Goal: Obtain resource: Obtain resource

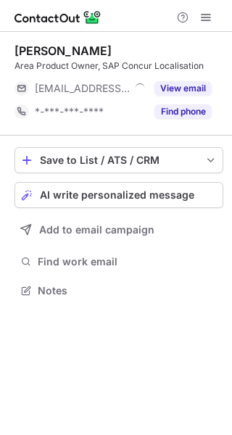
scroll to position [7, 7]
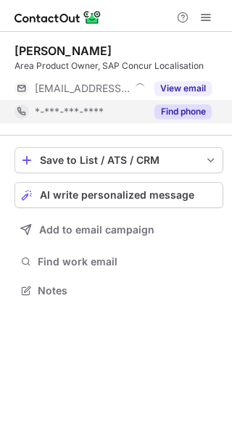
click at [168, 110] on button "Find phone" at bounding box center [183, 111] width 57 height 15
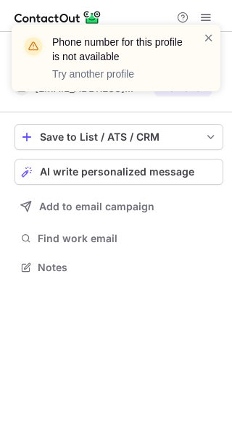
scroll to position [257, 232]
click at [208, 36] on span at bounding box center [209, 37] width 12 height 15
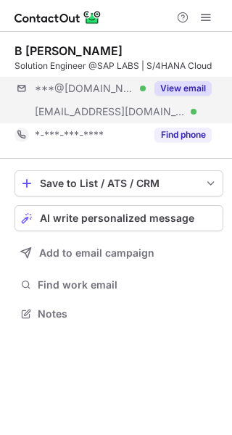
scroll to position [303, 232]
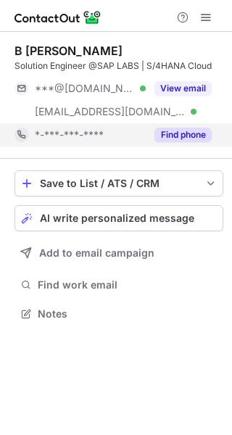
click at [169, 134] on button "Find phone" at bounding box center [183, 135] width 57 height 15
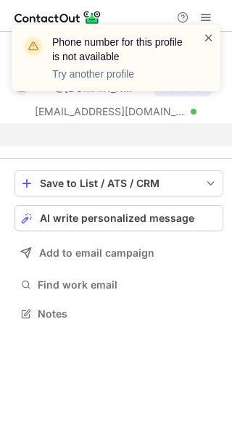
scroll to position [280, 232]
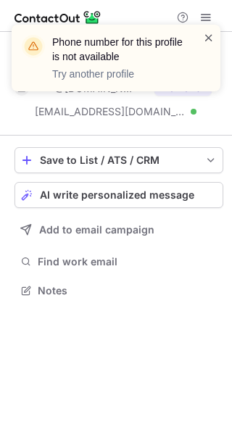
click at [212, 37] on span at bounding box center [209, 37] width 12 height 15
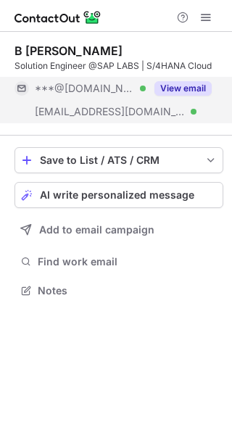
click at [184, 83] on button "View email" at bounding box center [183, 88] width 57 height 15
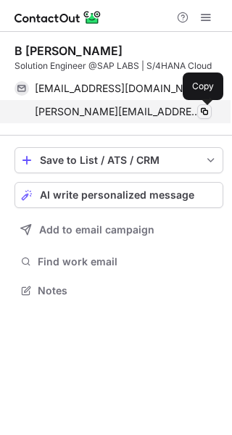
click at [208, 109] on span at bounding box center [205, 112] width 12 height 12
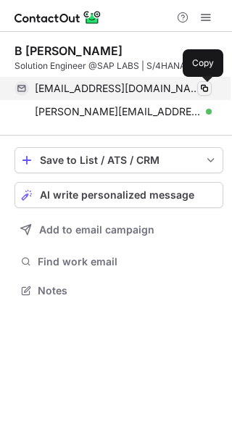
click at [205, 89] on span at bounding box center [205, 89] width 12 height 12
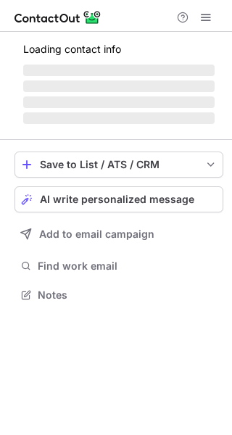
scroll to position [293, 232]
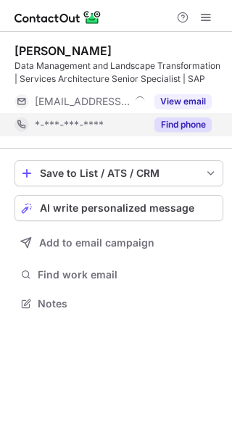
click at [168, 123] on button "Find phone" at bounding box center [183, 125] width 57 height 15
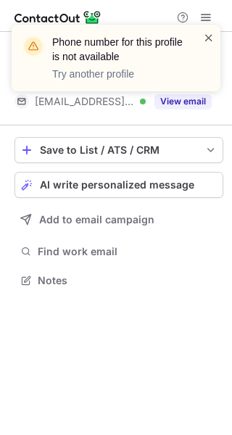
scroll to position [270, 232]
click at [205, 43] on span at bounding box center [209, 37] width 12 height 15
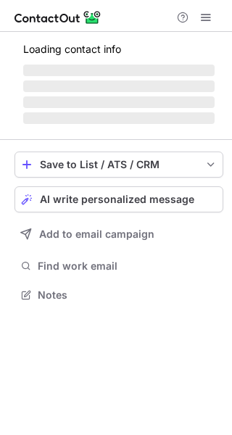
scroll to position [303, 232]
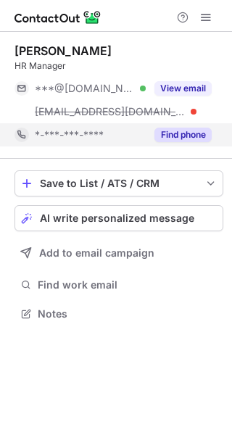
click at [169, 138] on button "Find phone" at bounding box center [183, 135] width 57 height 15
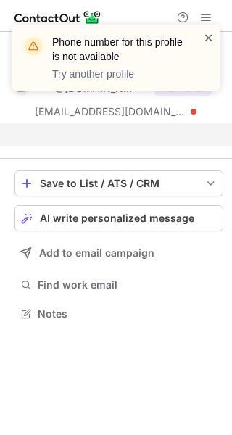
scroll to position [280, 232]
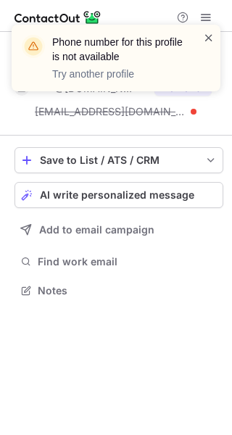
click at [208, 33] on span at bounding box center [209, 37] width 12 height 15
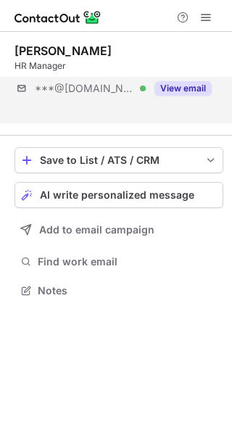
scroll to position [257, 232]
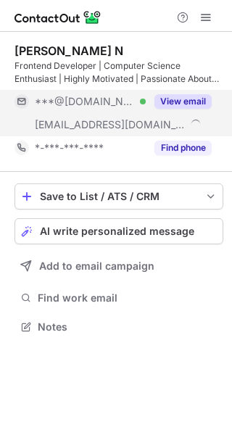
scroll to position [316, 232]
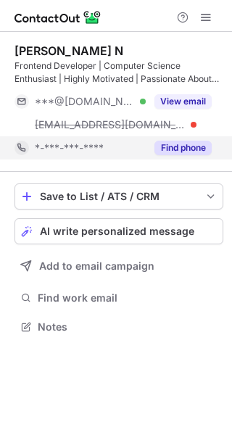
click at [171, 147] on button "Find phone" at bounding box center [183, 148] width 57 height 15
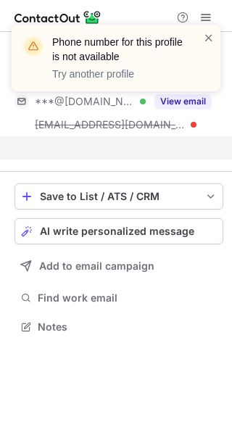
scroll to position [293, 232]
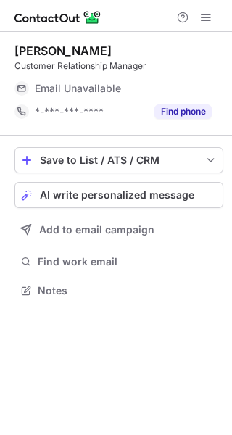
scroll to position [7, 7]
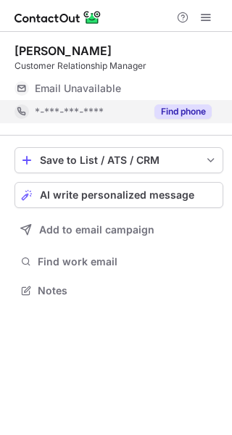
click at [170, 111] on button "Find phone" at bounding box center [183, 111] width 57 height 15
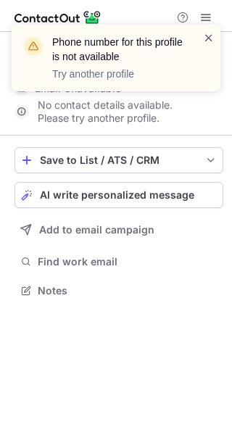
click at [208, 33] on span at bounding box center [209, 37] width 12 height 15
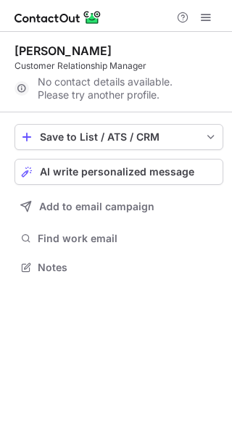
scroll to position [257, 232]
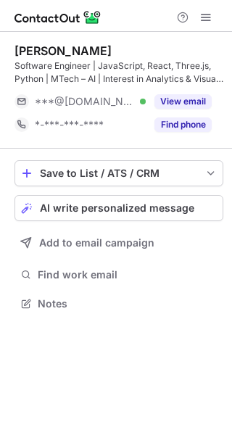
scroll to position [293, 232]
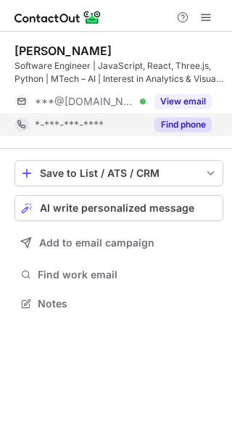
click at [181, 123] on button "Find phone" at bounding box center [183, 125] width 57 height 15
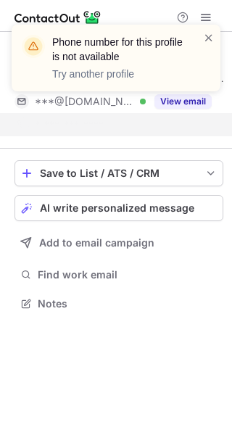
scroll to position [270, 232]
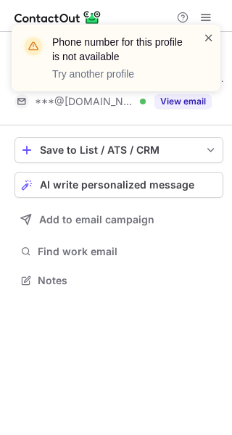
click at [210, 33] on span at bounding box center [209, 37] width 12 height 15
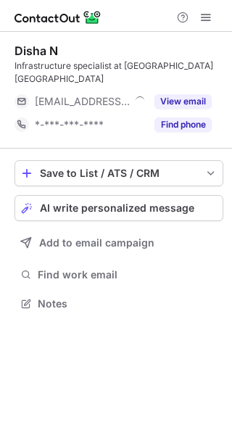
scroll to position [7, 7]
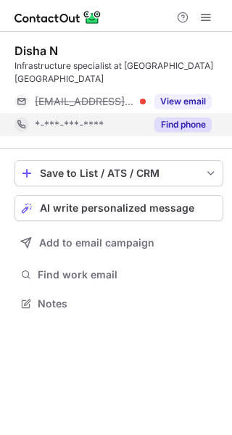
click at [184, 118] on button "Find phone" at bounding box center [183, 125] width 57 height 15
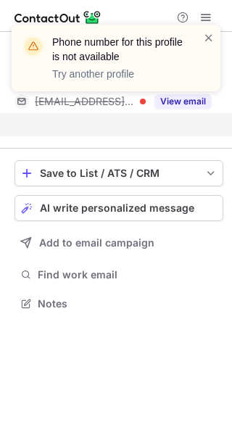
scroll to position [257, 232]
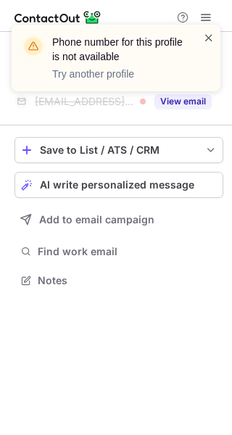
click at [208, 36] on span at bounding box center [209, 37] width 12 height 15
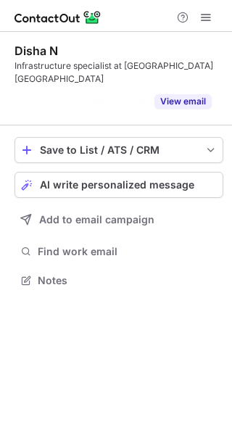
scroll to position [234, 232]
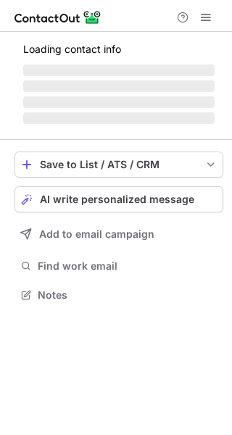
scroll to position [293, 232]
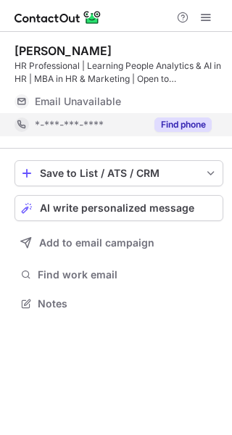
click at [171, 118] on button "Find phone" at bounding box center [183, 125] width 57 height 15
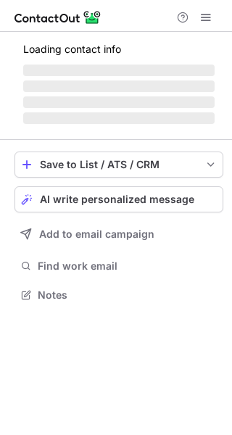
scroll to position [7, 7]
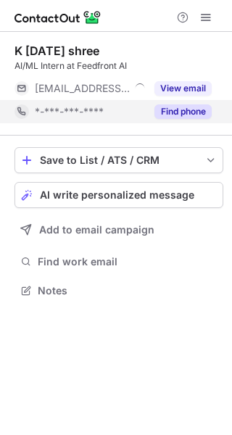
click at [169, 112] on button "Find phone" at bounding box center [183, 111] width 57 height 15
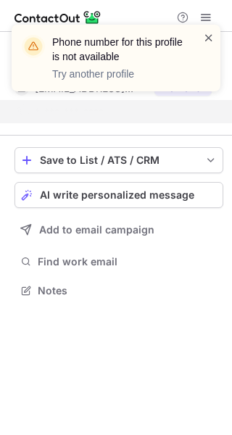
scroll to position [257, 232]
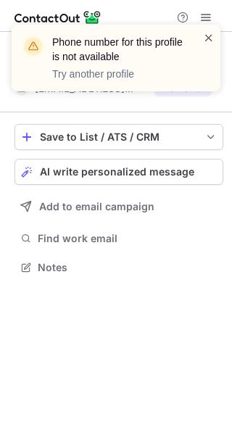
click at [205, 38] on span at bounding box center [209, 37] width 12 height 15
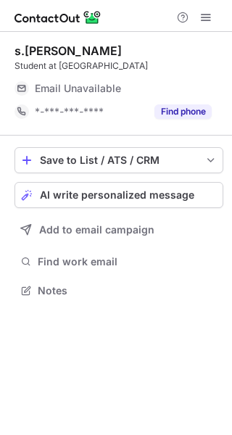
scroll to position [7, 7]
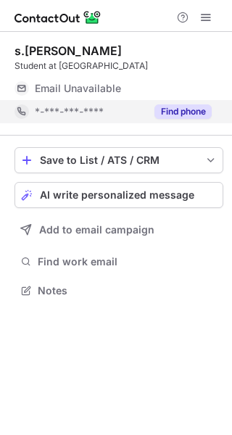
click at [176, 108] on button "Find phone" at bounding box center [183, 111] width 57 height 15
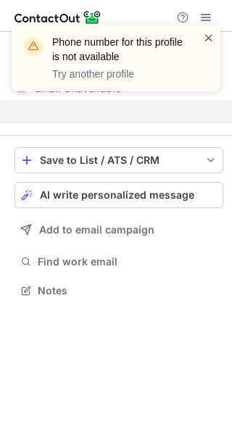
click at [205, 36] on span at bounding box center [209, 37] width 12 height 15
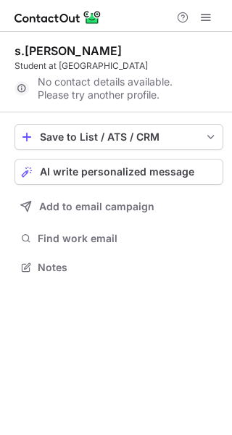
scroll to position [257, 232]
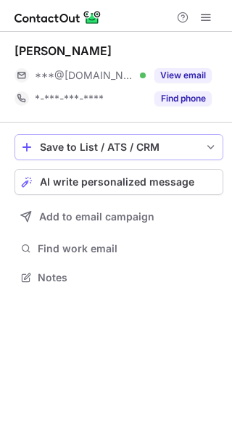
scroll to position [7, 7]
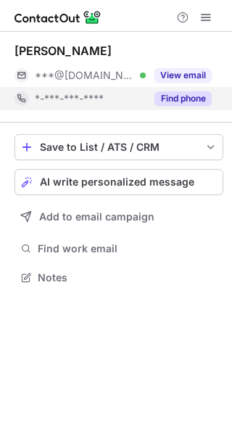
click at [181, 98] on button "Find phone" at bounding box center [183, 98] width 57 height 15
